Goal: Transaction & Acquisition: Purchase product/service

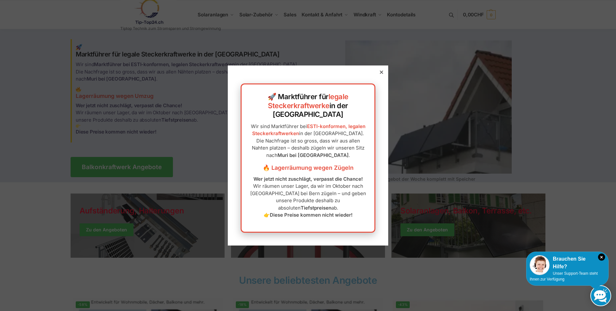
click at [380, 74] on icon at bounding box center [381, 72] width 3 height 3
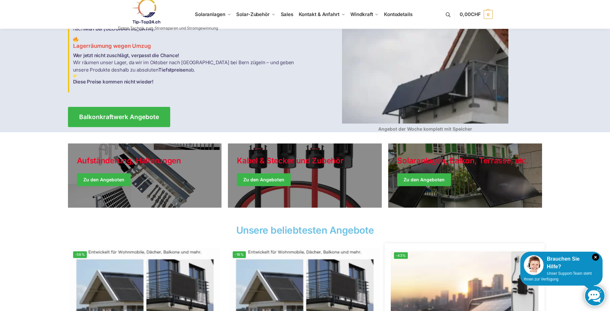
scroll to position [46, 0]
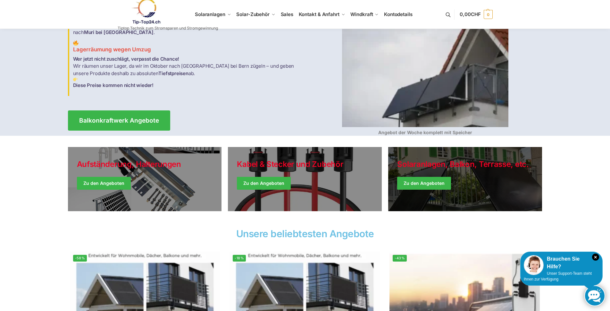
click at [436, 183] on link "Winter Jackets" at bounding box center [465, 179] width 154 height 64
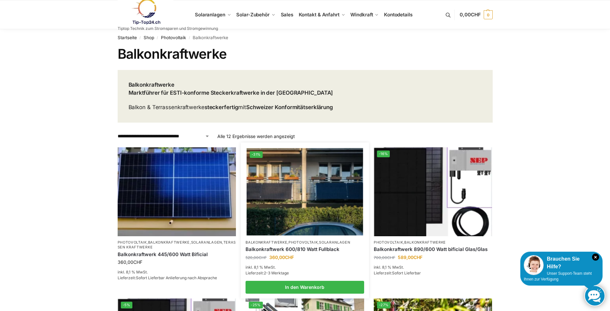
click at [290, 204] on img at bounding box center [305, 191] width 116 height 87
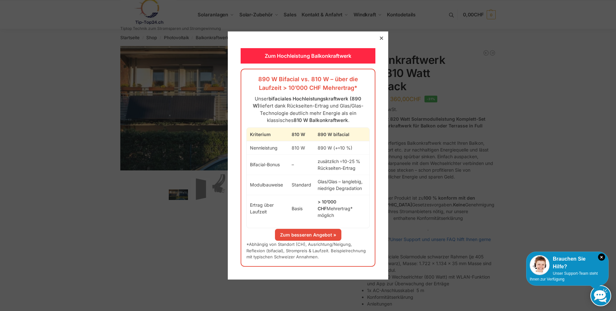
click at [380, 40] on icon at bounding box center [381, 38] width 3 height 3
